Goal: Task Accomplishment & Management: Use online tool/utility

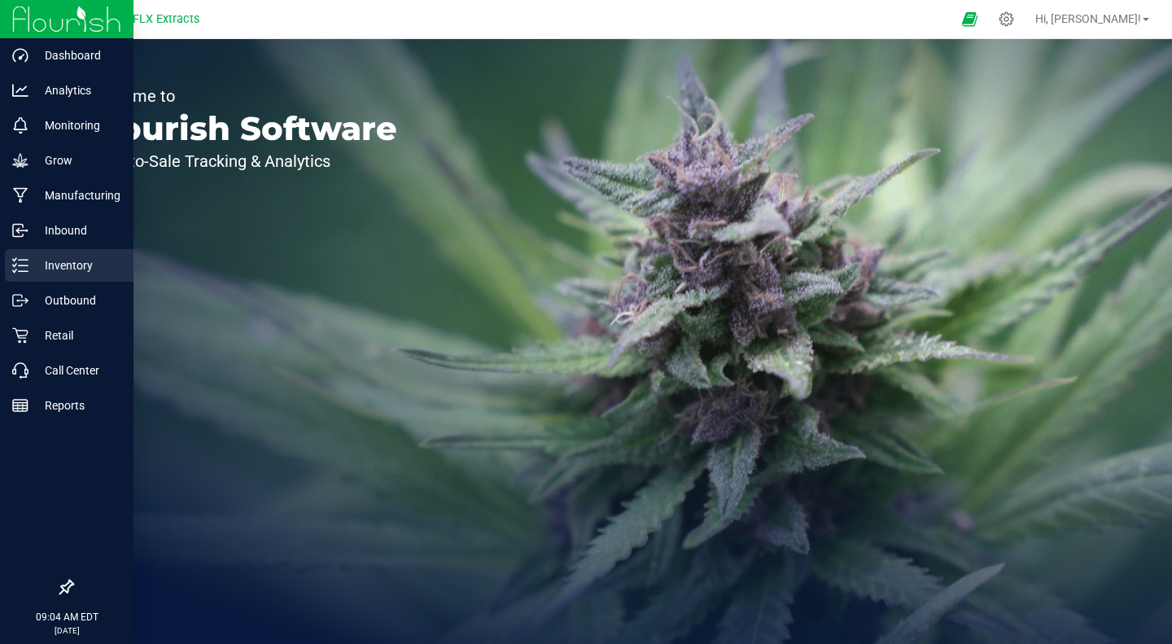
click at [50, 264] on p "Inventory" at bounding box center [77, 266] width 98 height 20
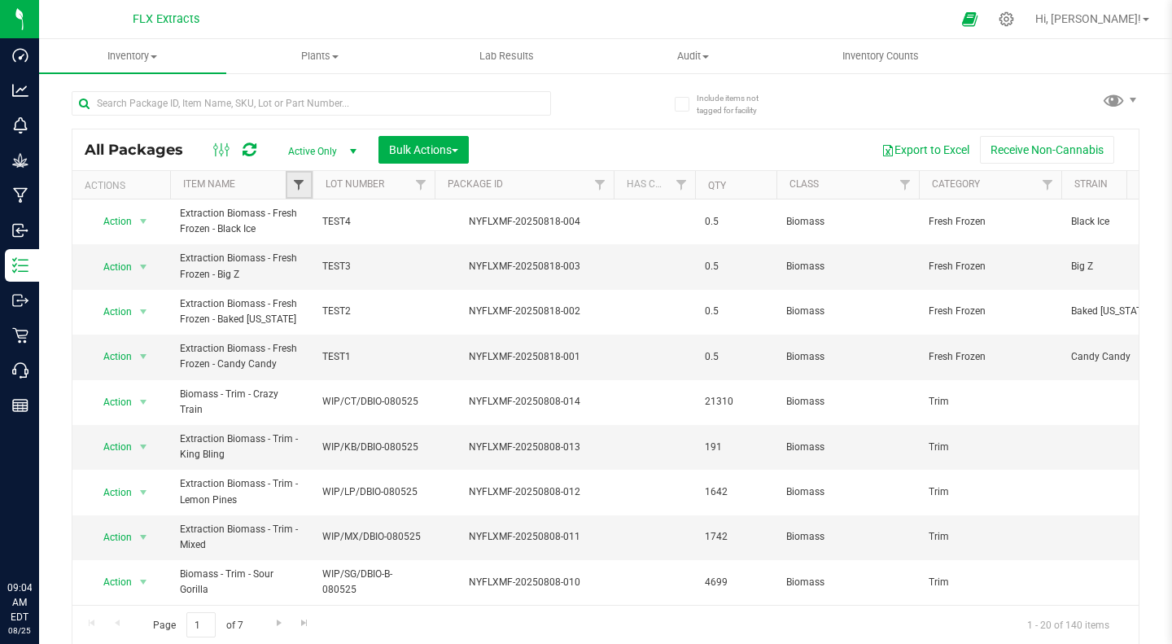
click at [304, 183] on span "Filter" at bounding box center [298, 184] width 13 height 13
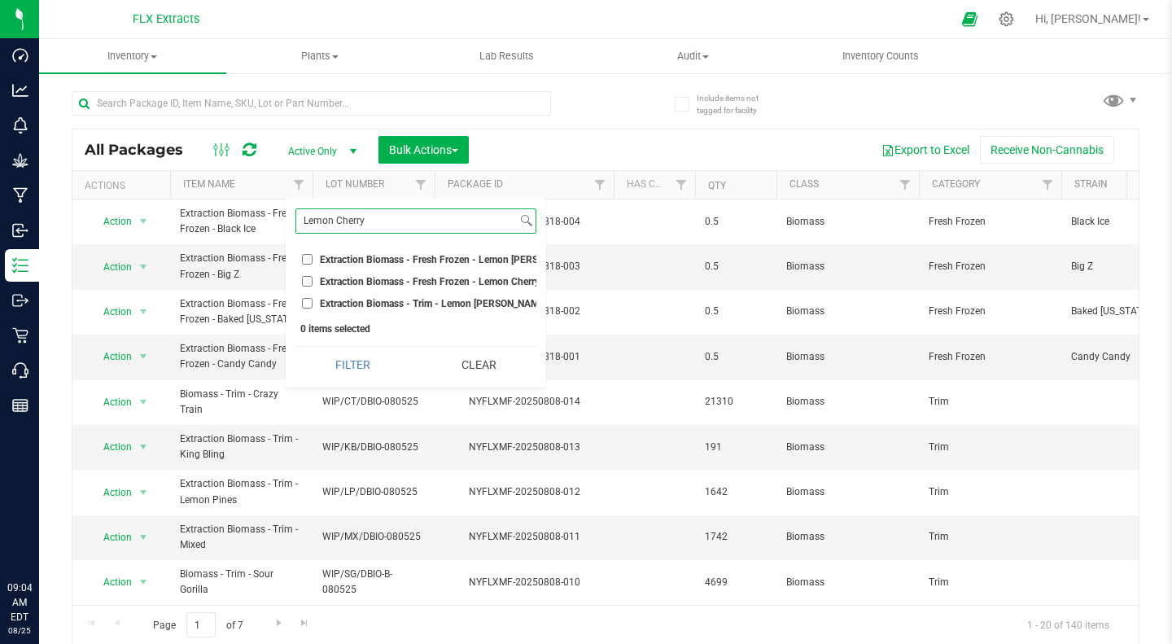
type input "Lemon Cherry"
click at [312, 256] on input "Extraction Biomass - Fresh Frozen - Lemon [PERSON_NAME]" at bounding box center [307, 259] width 11 height 11
checkbox input "true"
click at [357, 372] on button "Filter" at bounding box center [352, 365] width 115 height 36
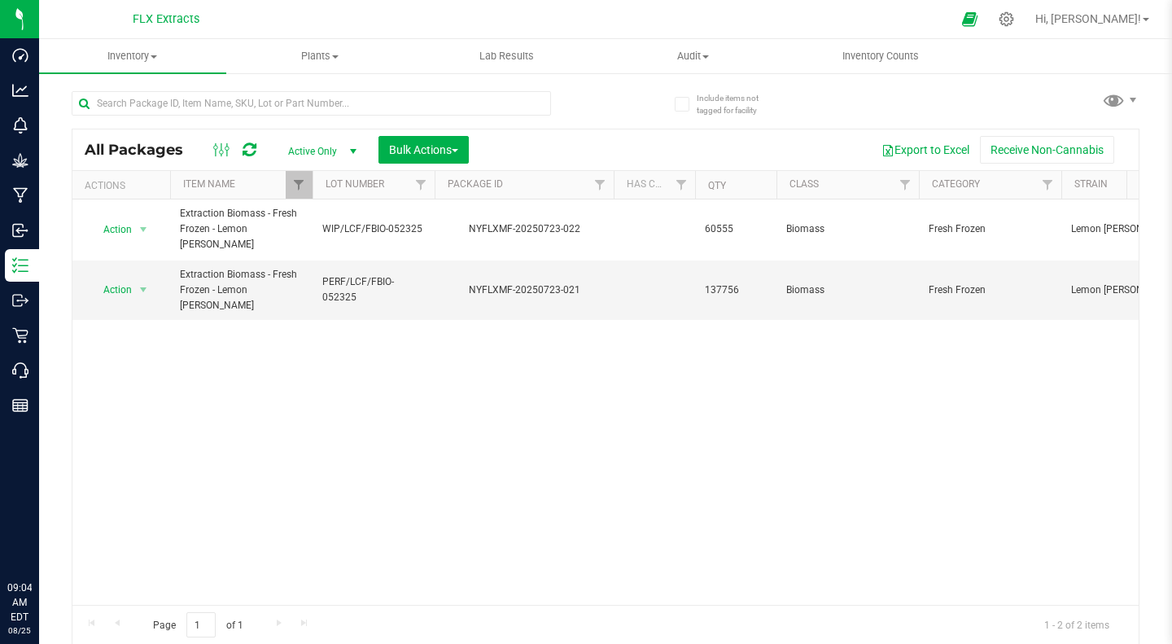
click at [326, 370] on div "Action Action Adjust qty Create package Edit attributes Global inventory Locate…" at bounding box center [605, 401] width 1066 height 405
click at [606, 391] on div "Action Action Adjust qty Create package Edit attributes Global inventory Locate…" at bounding box center [605, 401] width 1066 height 405
click at [514, 395] on div "Action Action Adjust qty Create package Edit attributes Global inventory Locate…" at bounding box center [605, 401] width 1066 height 405
